Goal: Information Seeking & Learning: Learn about a topic

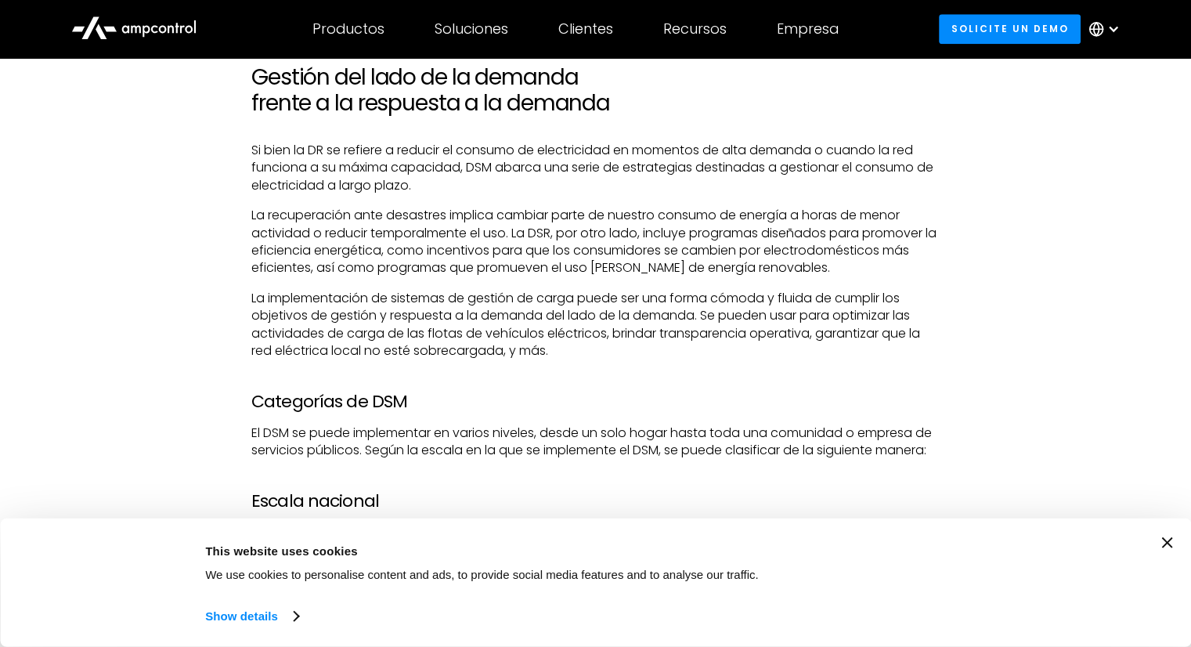
scroll to position [1410, 0]
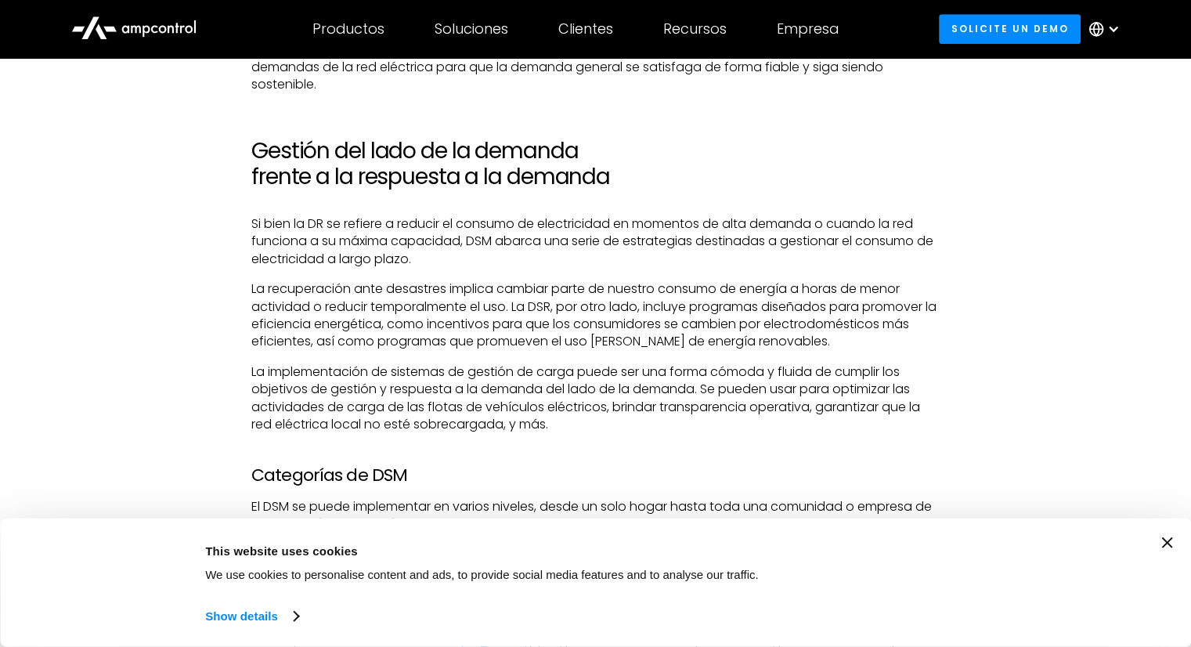
click at [345, 238] on p "Si bien la DR se refiere a reducir el consumo de electricidad en momentos de al…" at bounding box center [595, 241] width 688 height 52
click at [385, 157] on h2 "Gestión del lado de la demanda frente a la respuesta a la demanda" at bounding box center [595, 164] width 688 height 52
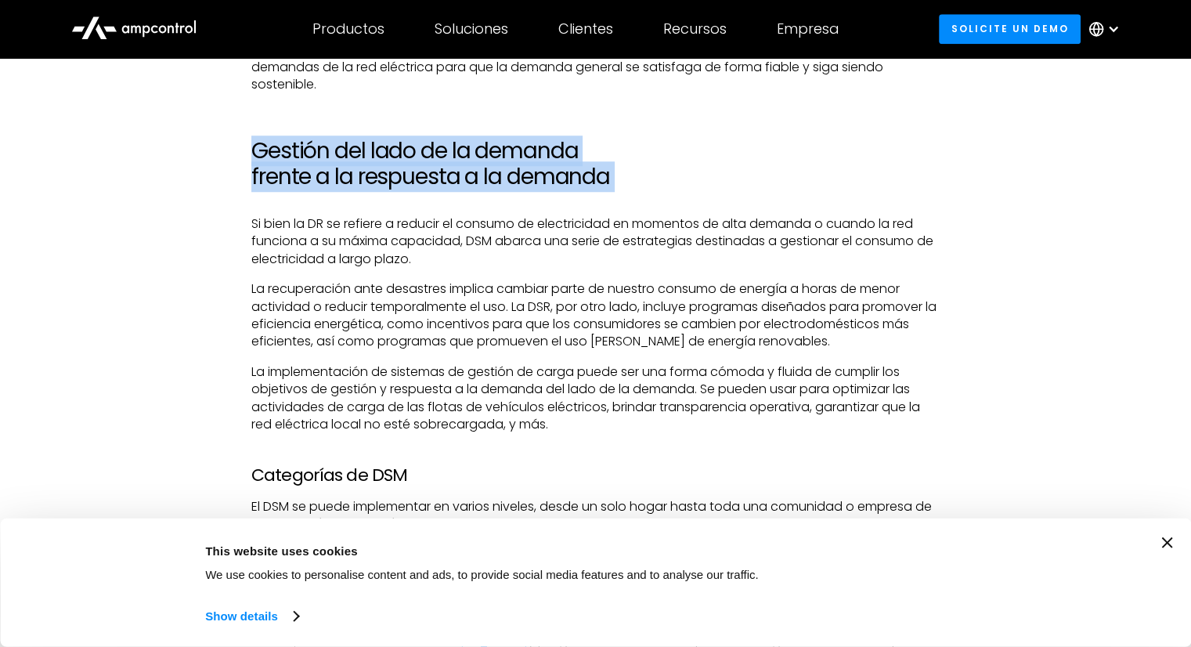
click at [385, 157] on h2 "Gestión del lado de la demanda frente a la respuesta a la demanda" at bounding box center [595, 164] width 688 height 52
click at [385, 158] on h2 "Gestión del lado de la demanda frente a la respuesta a la demanda" at bounding box center [595, 164] width 688 height 52
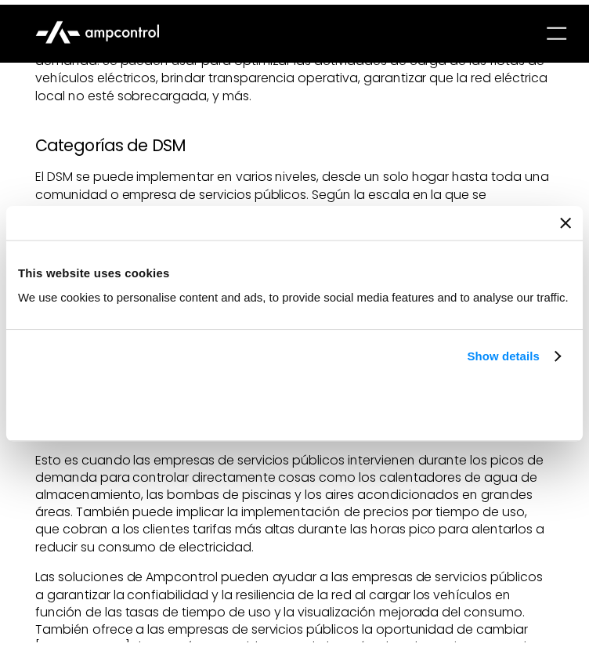
scroll to position [1643, 0]
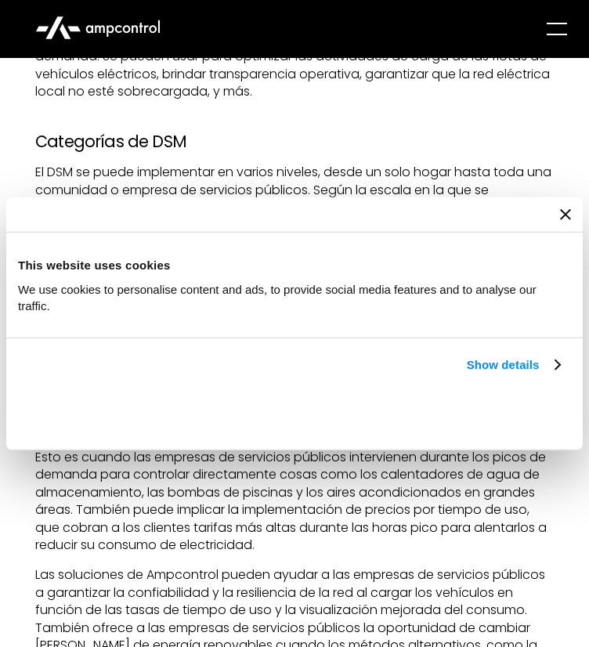
drag, startPoint x: 576, startPoint y: 211, endPoint x: 559, endPoint y: 226, distance: 23.3
click at [576, 211] on div at bounding box center [294, 214] width 576 height 35
click at [559, 226] on div at bounding box center [294, 214] width 576 height 35
click at [554, 215] on div at bounding box center [294, 214] width 576 height 35
click at [563, 216] on icon "Close banner" at bounding box center [565, 214] width 11 height 11
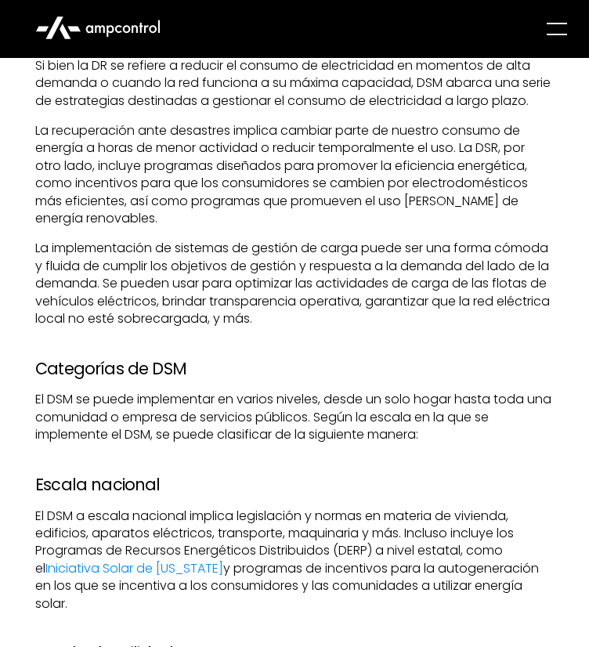
scroll to position [1408, 0]
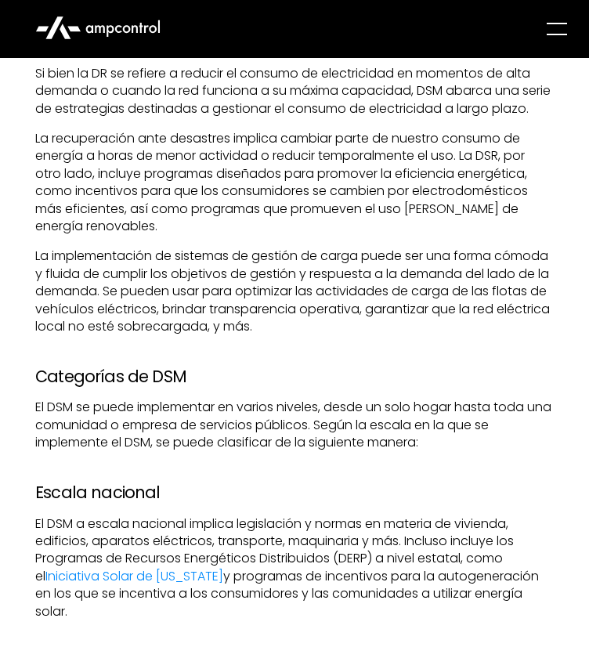
click at [44, 280] on p "La implementación de sistemas de gestión de carga puede ser una forma cómoda y …" at bounding box center [294, 291] width 518 height 88
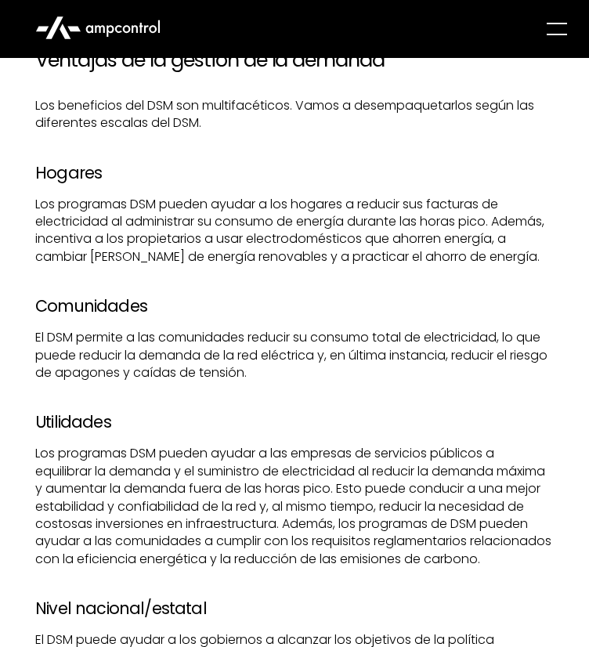
scroll to position [2431, 0]
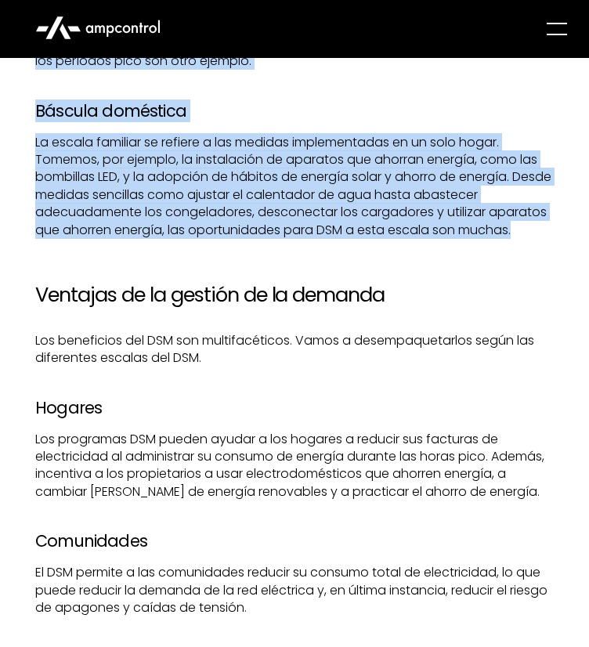
drag, startPoint x: 36, startPoint y: 289, endPoint x: 478, endPoint y: 217, distance: 447.5
click at [540, 252] on div "El requerimiento de energía de cualquier país aumenta de acuerdo con su crecimi…" at bounding box center [294, 274] width 518 height 4003
copy div "Lo ipsumdolorsita co adipisci el seddoei te incid utlab etd mag aliqu enimad m …"
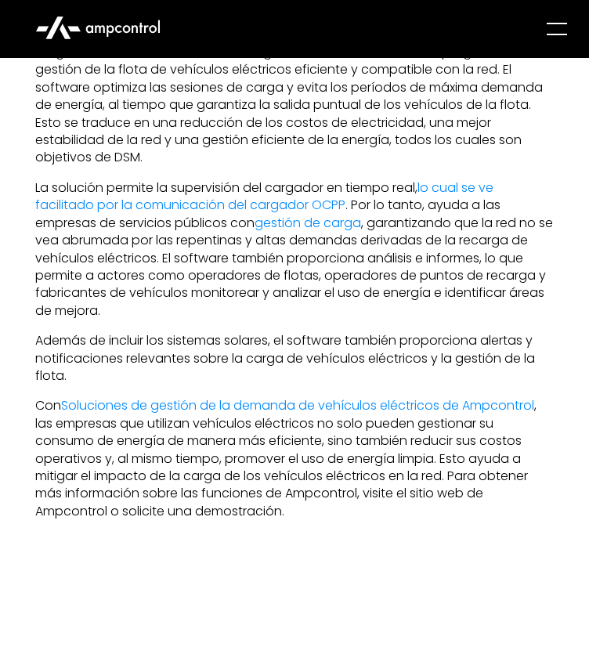
scroll to position [3997, 0]
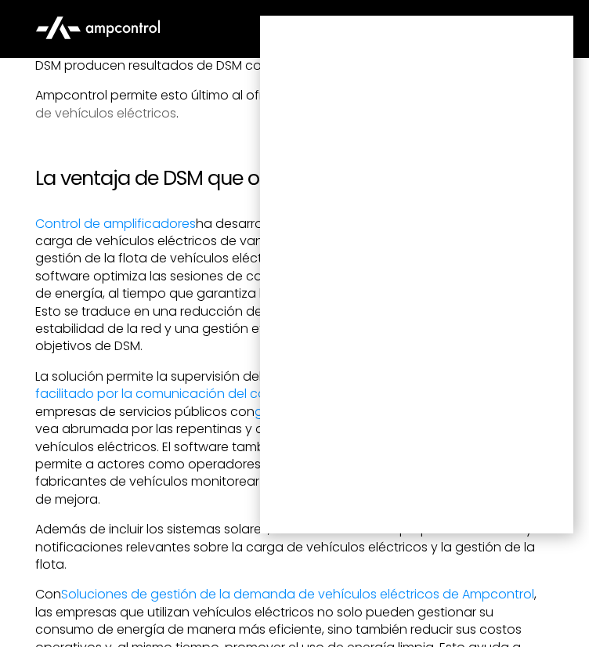
click at [175, 121] on link "Sistema de gestión de la demanda de vehículos eléctricos" at bounding box center [284, 103] width 499 height 35
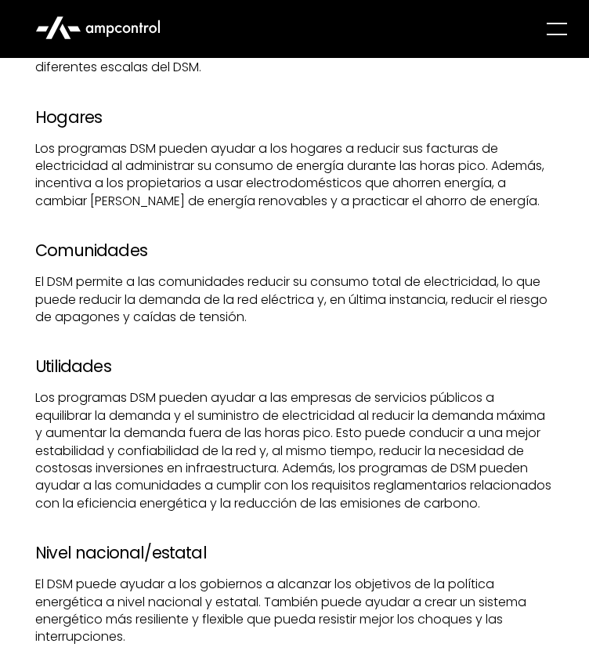
scroll to position [2509, 0]
